Goal: Browse casually

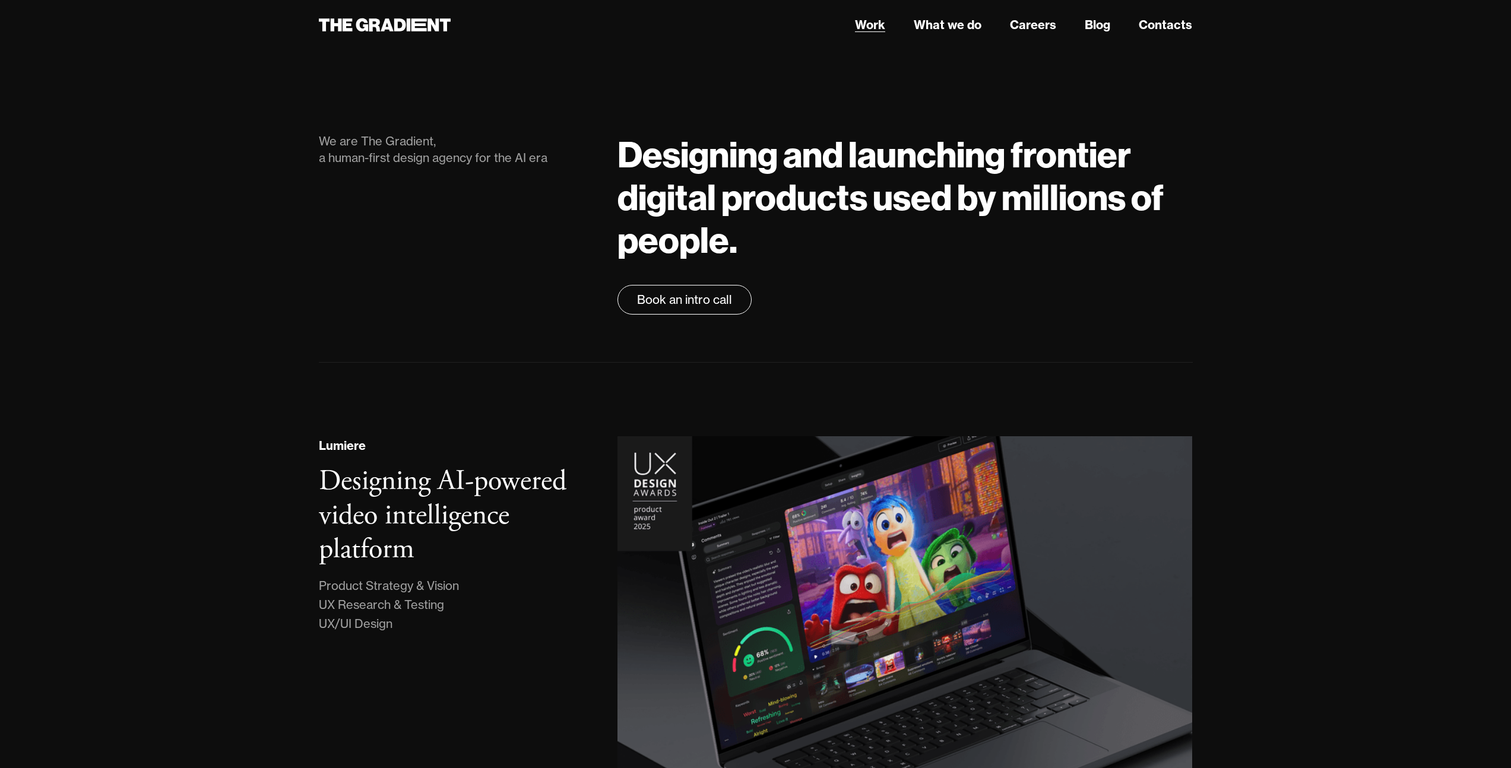
click at [868, 26] on link "Work" at bounding box center [870, 25] width 30 height 18
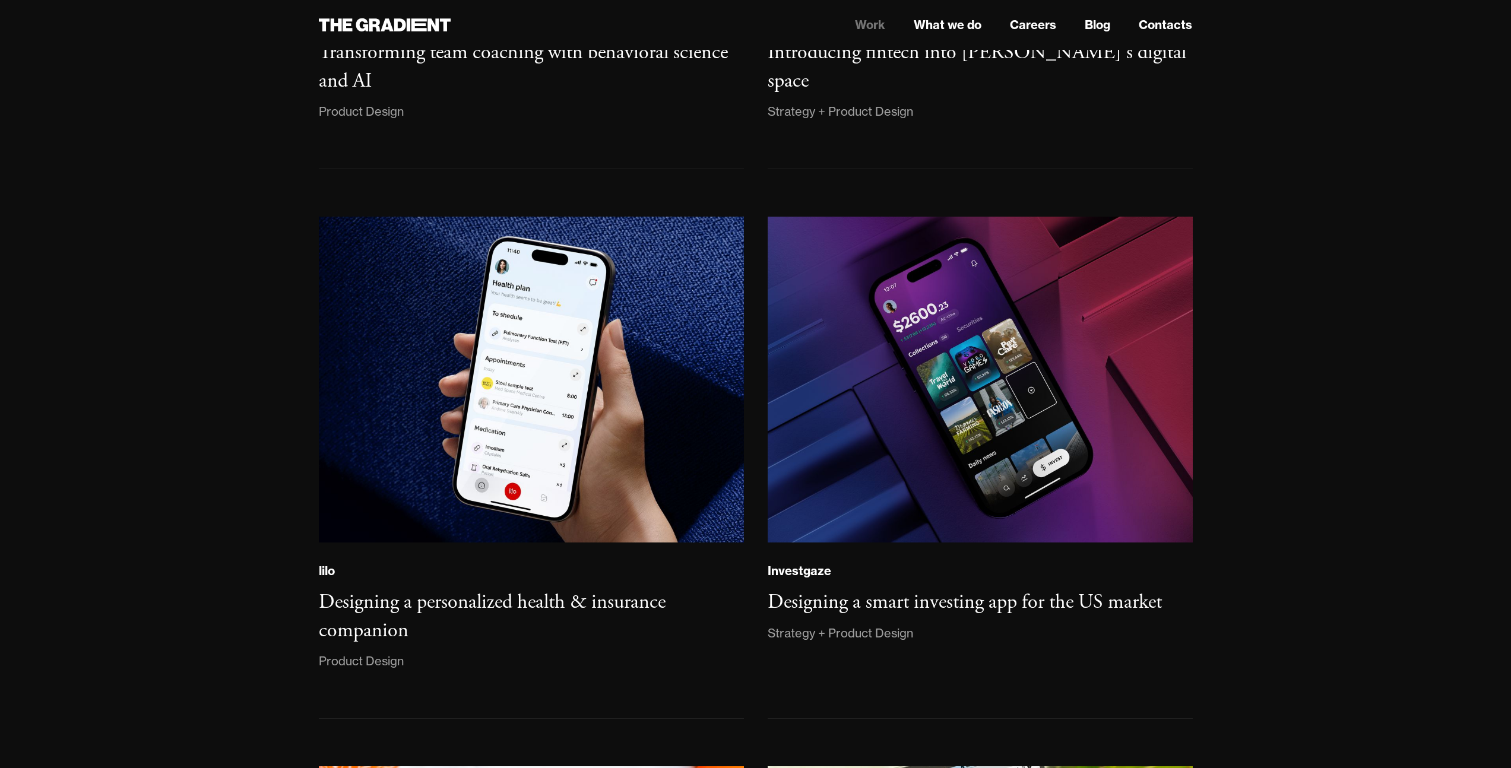
scroll to position [1092, 0]
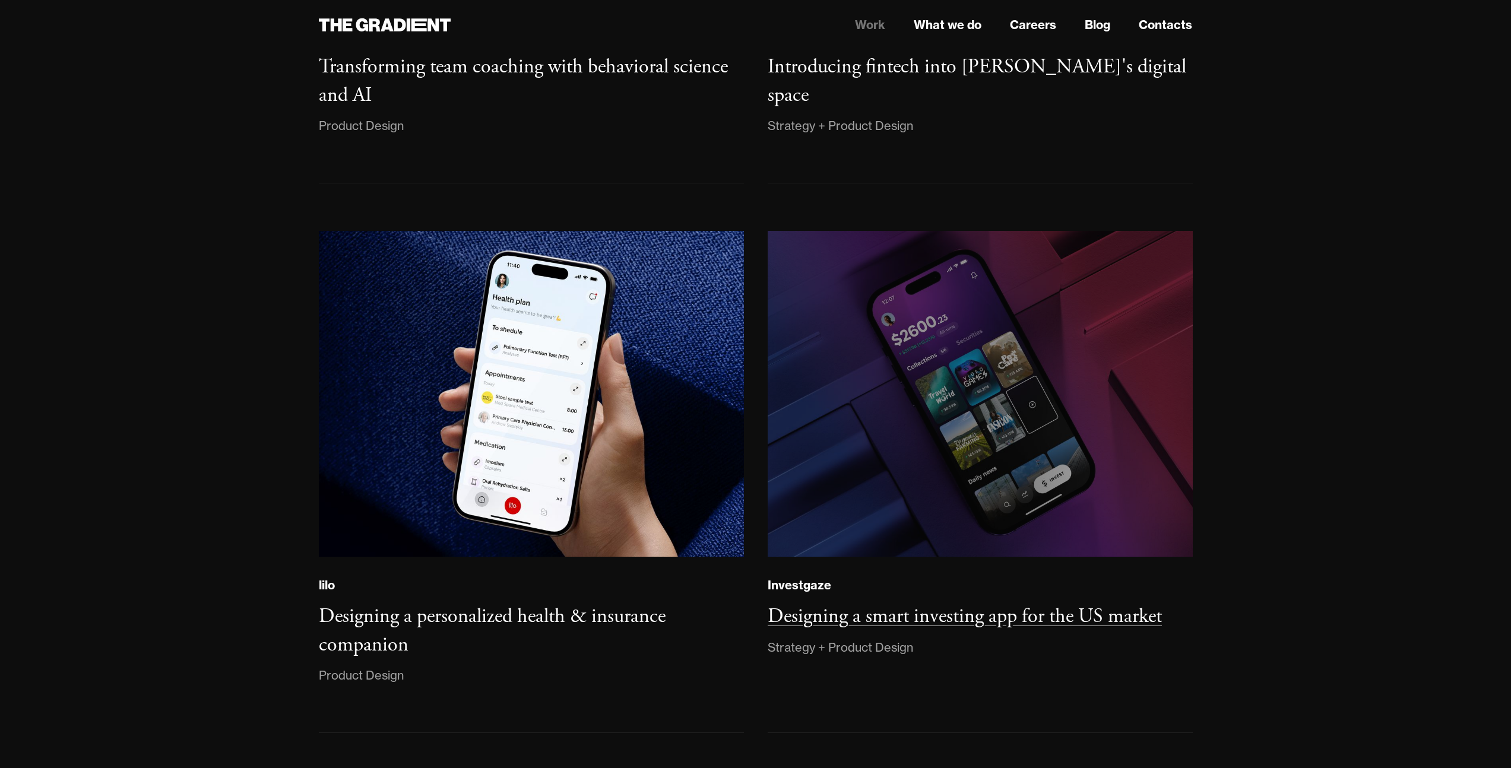
click at [962, 331] on img at bounding box center [980, 394] width 434 height 333
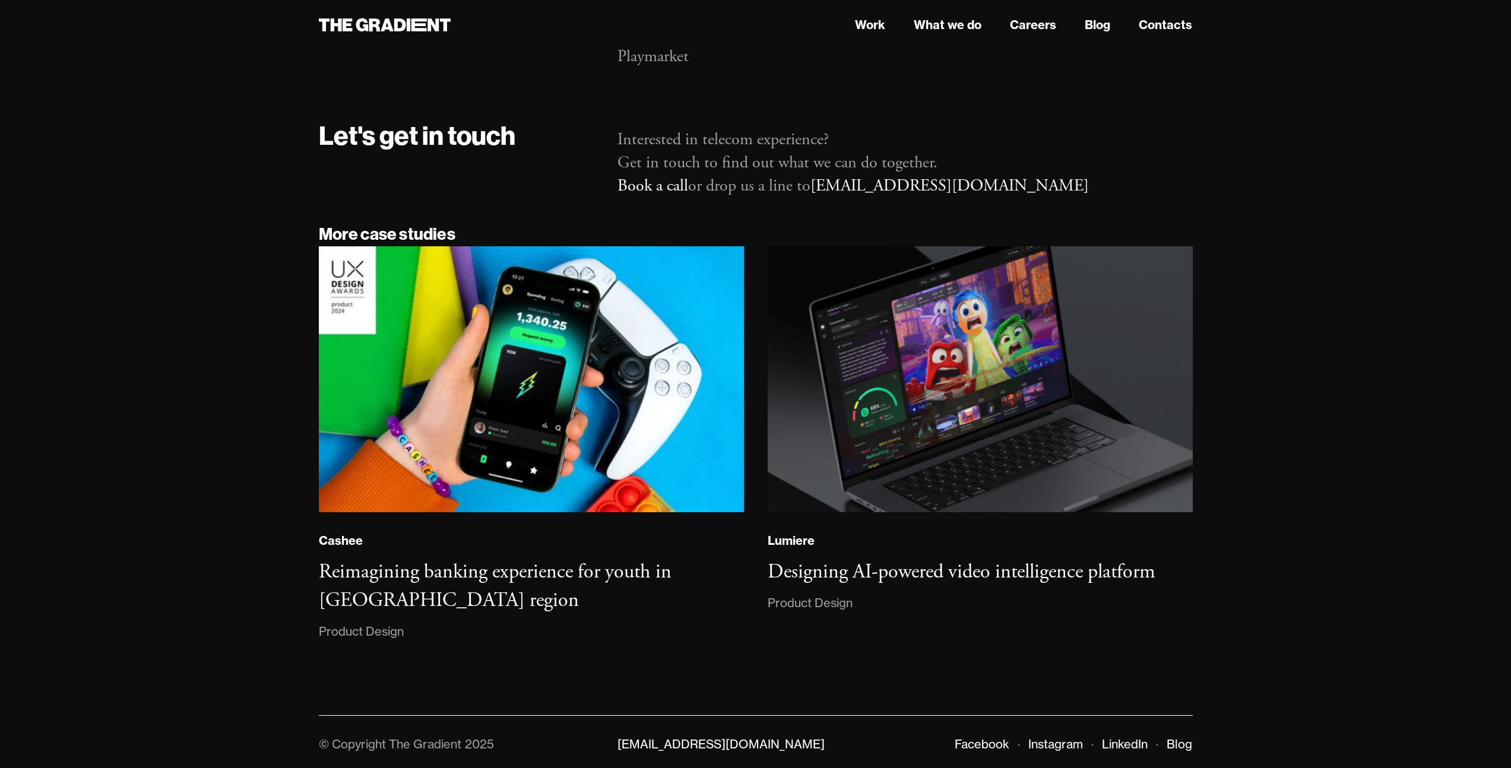
scroll to position [7327, 0]
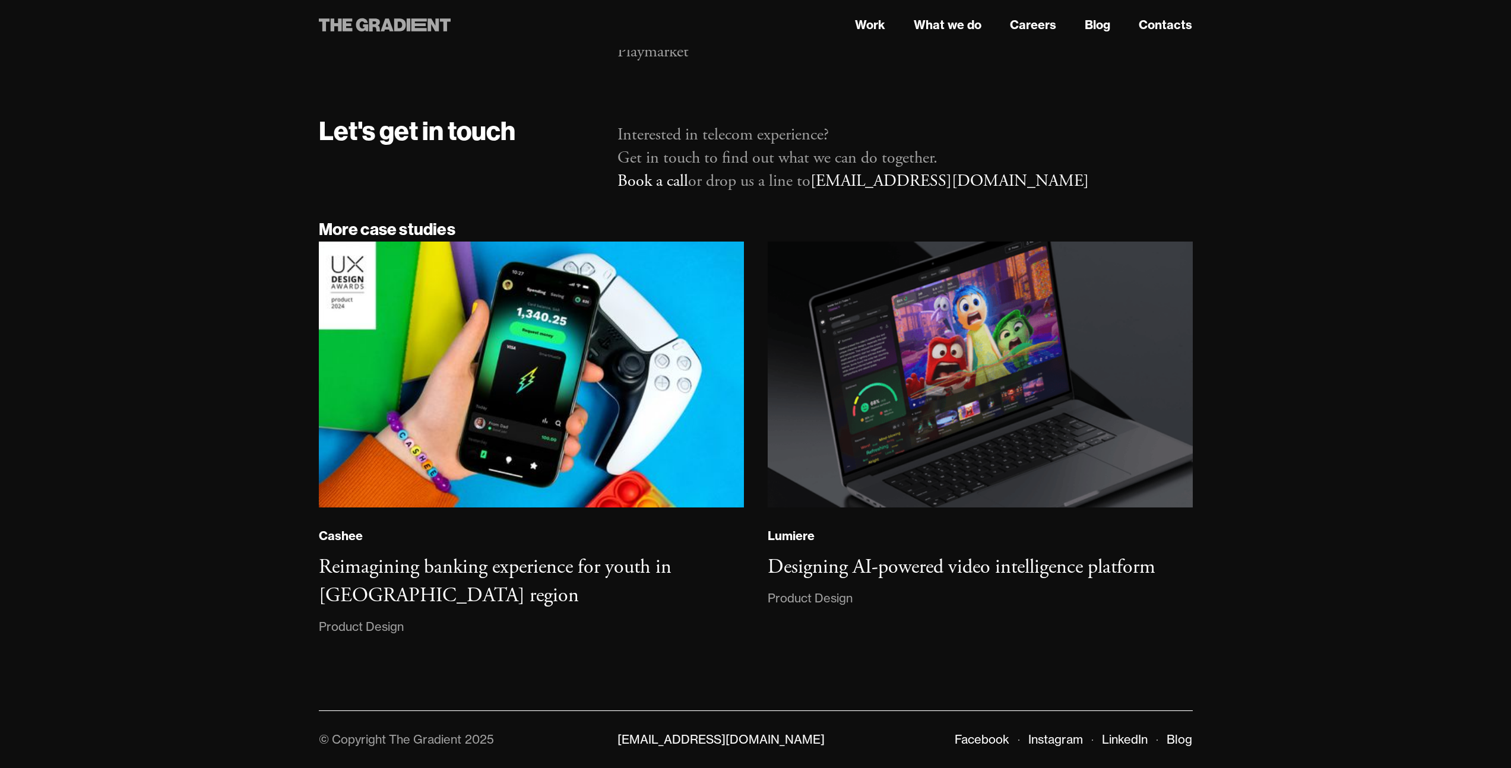
click at [419, 24] on icon at bounding box center [419, 24] width 15 height 13
